Goal: Check status: Check status

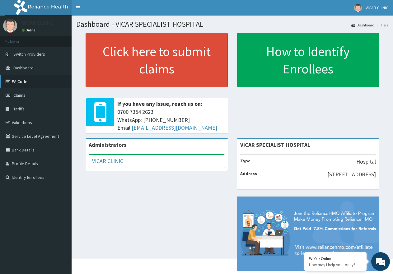
click at [29, 82] on link "PA Code" at bounding box center [35, 82] width 71 height 14
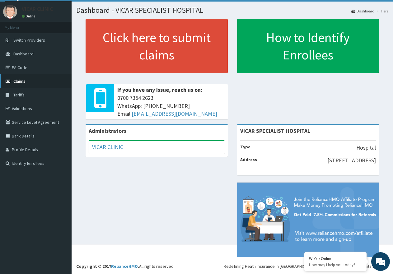
click at [27, 74] on link "Claims" at bounding box center [35, 81] width 71 height 14
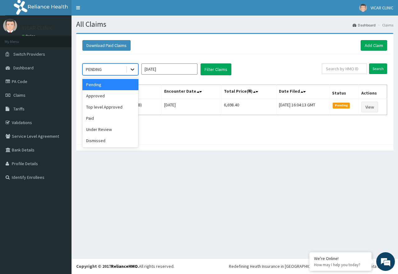
click at [132, 71] on icon at bounding box center [132, 69] width 6 height 6
click at [121, 96] on div "Approved" at bounding box center [110, 95] width 56 height 11
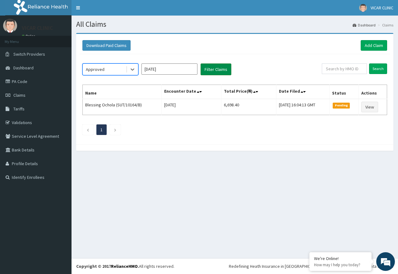
click at [220, 72] on button "Filter Claims" at bounding box center [215, 69] width 31 height 12
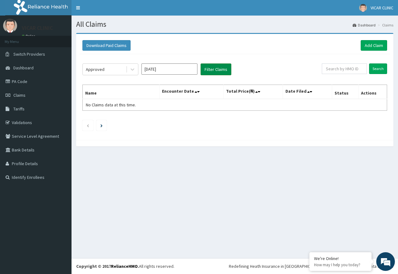
click at [214, 70] on button "Filter Claims" at bounding box center [215, 69] width 31 height 12
click at [132, 69] on icon at bounding box center [132, 69] width 6 height 6
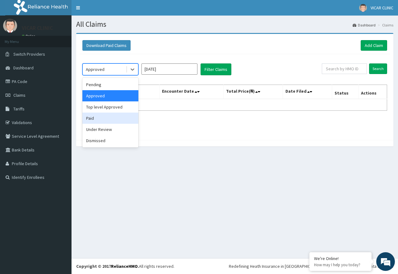
click at [117, 118] on div "Paid" at bounding box center [110, 118] width 56 height 11
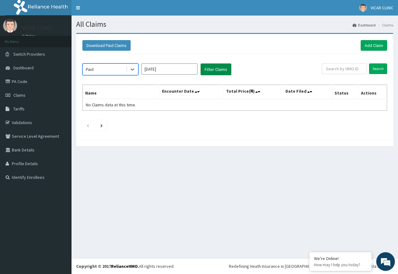
click at [213, 70] on button "Filter Claims" at bounding box center [215, 69] width 31 height 12
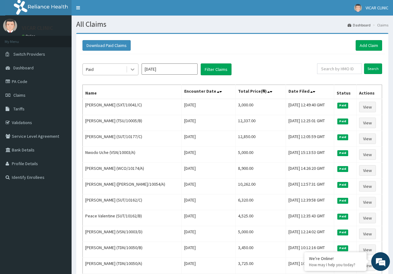
click at [131, 68] on icon at bounding box center [132, 69] width 6 height 6
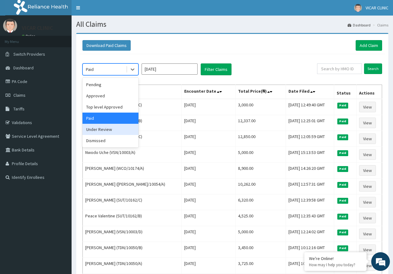
click at [113, 129] on div "Under Review" at bounding box center [110, 129] width 56 height 11
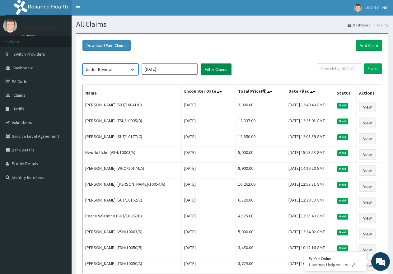
click at [228, 73] on button "Filter Claims" at bounding box center [215, 69] width 31 height 12
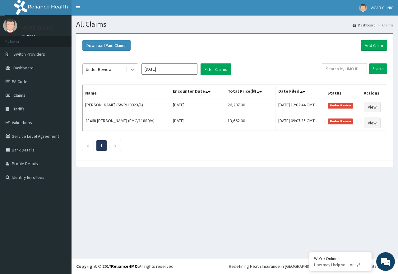
click at [132, 73] on div at bounding box center [132, 69] width 11 height 11
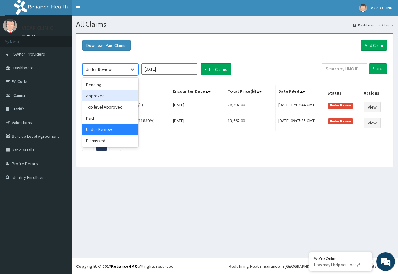
click at [126, 96] on div "Approved" at bounding box center [110, 95] width 56 height 11
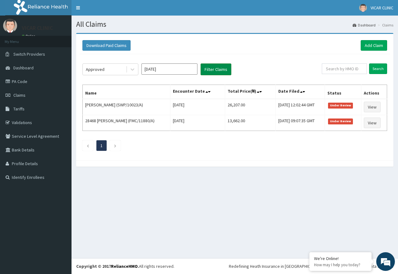
click at [204, 66] on button "Filter Claims" at bounding box center [215, 69] width 31 height 12
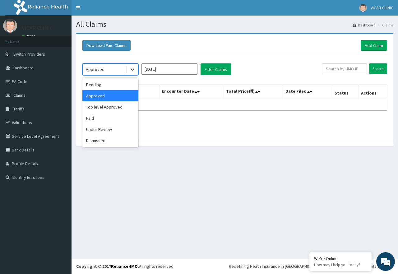
click at [134, 67] on icon at bounding box center [132, 69] width 6 height 6
click at [127, 139] on div "Dismissed" at bounding box center [110, 140] width 56 height 11
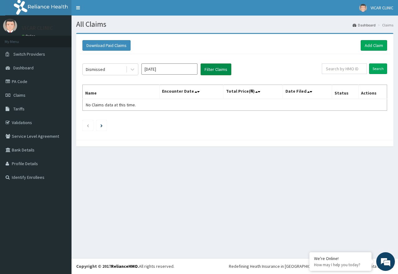
click at [217, 69] on button "Filter Claims" at bounding box center [215, 69] width 31 height 12
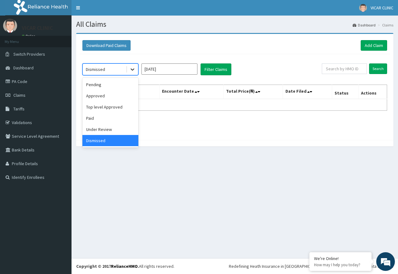
click at [131, 67] on icon at bounding box center [132, 69] width 6 height 6
click at [118, 108] on div "Top level Approved" at bounding box center [110, 106] width 56 height 11
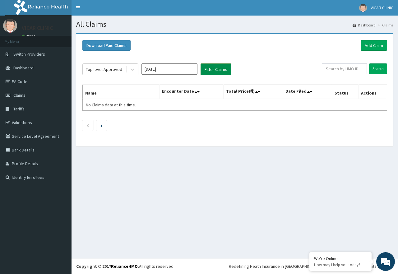
click at [214, 65] on button "Filter Claims" at bounding box center [215, 69] width 31 height 12
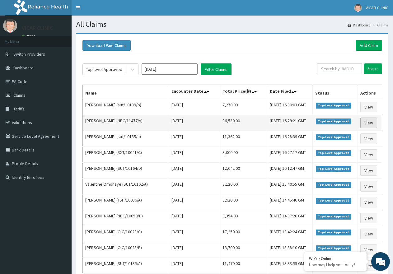
click at [369, 121] on link "View" at bounding box center [368, 122] width 17 height 11
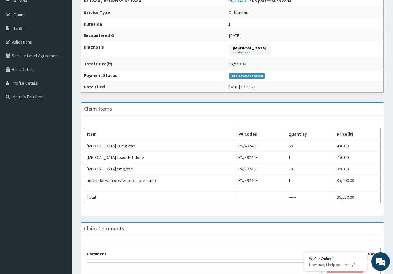
scroll to position [24, 0]
